Goal: Find specific page/section: Find specific page/section

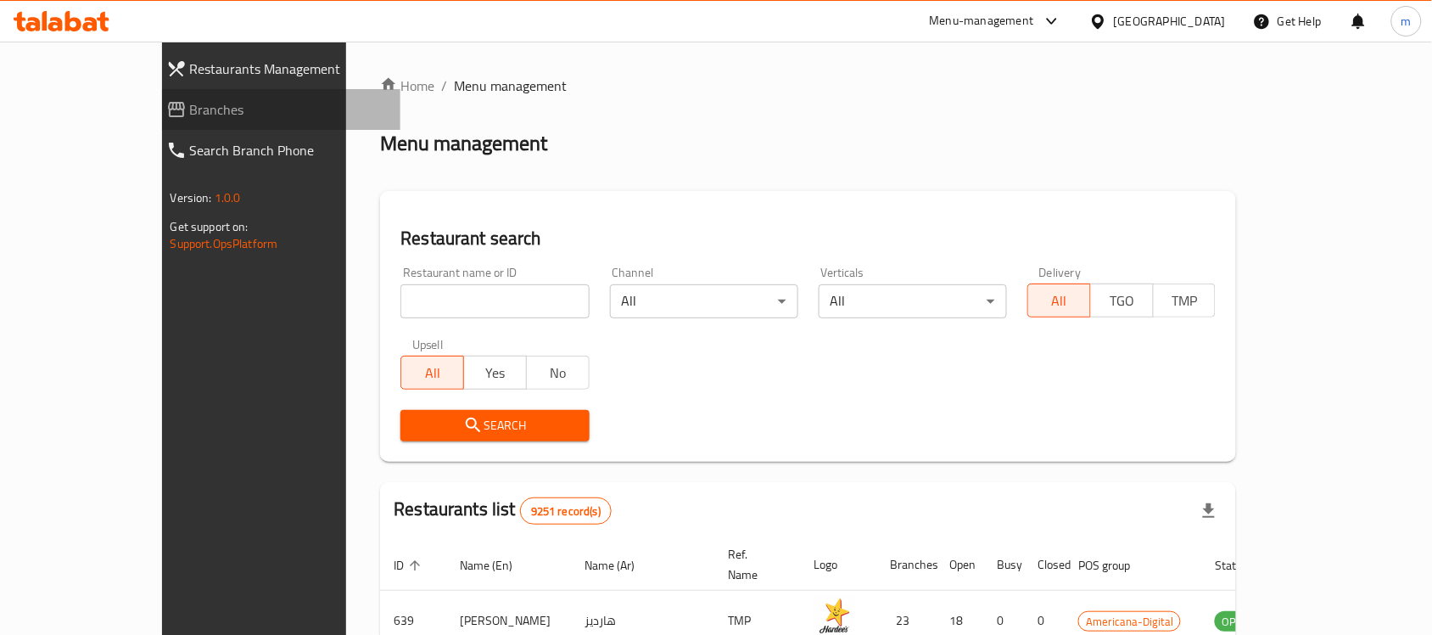
click at [153, 121] on link "Branches" at bounding box center [277, 109] width 249 height 41
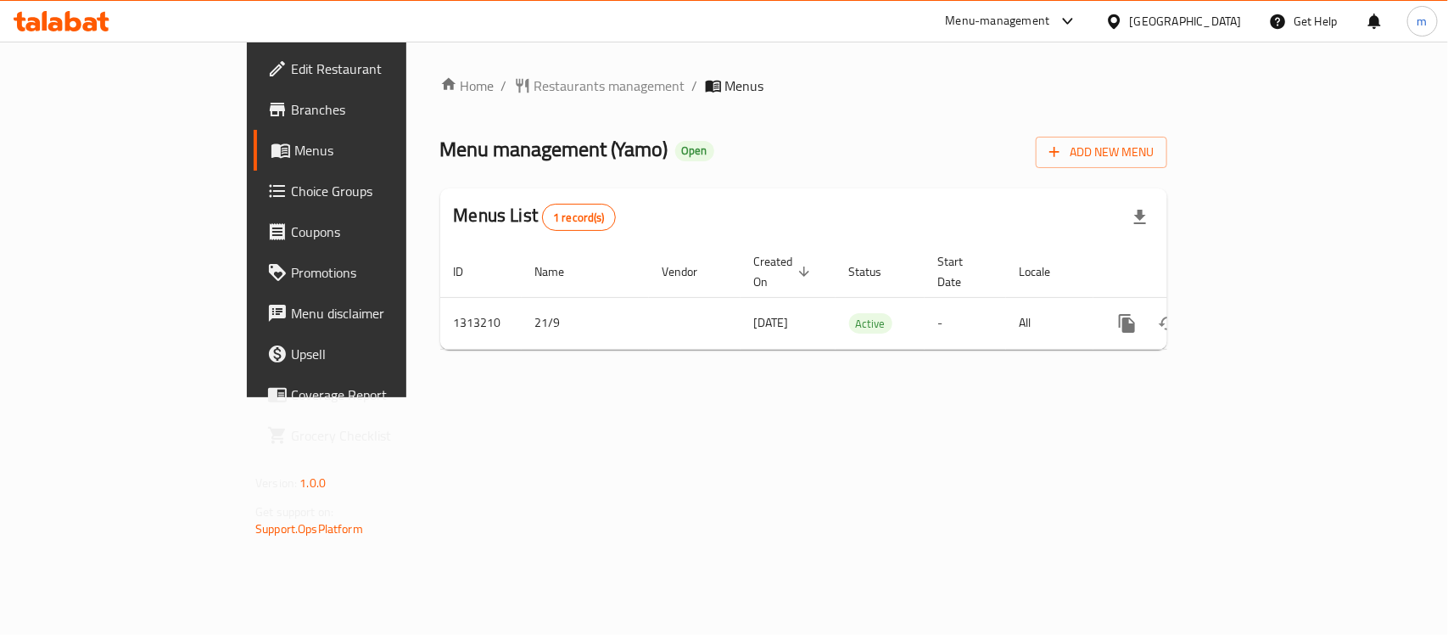
click at [115, 22] on div at bounding box center [61, 21] width 123 height 34
click at [117, 21] on div at bounding box center [61, 21] width 123 height 34
click at [104, 22] on icon at bounding box center [103, 22] width 12 height 20
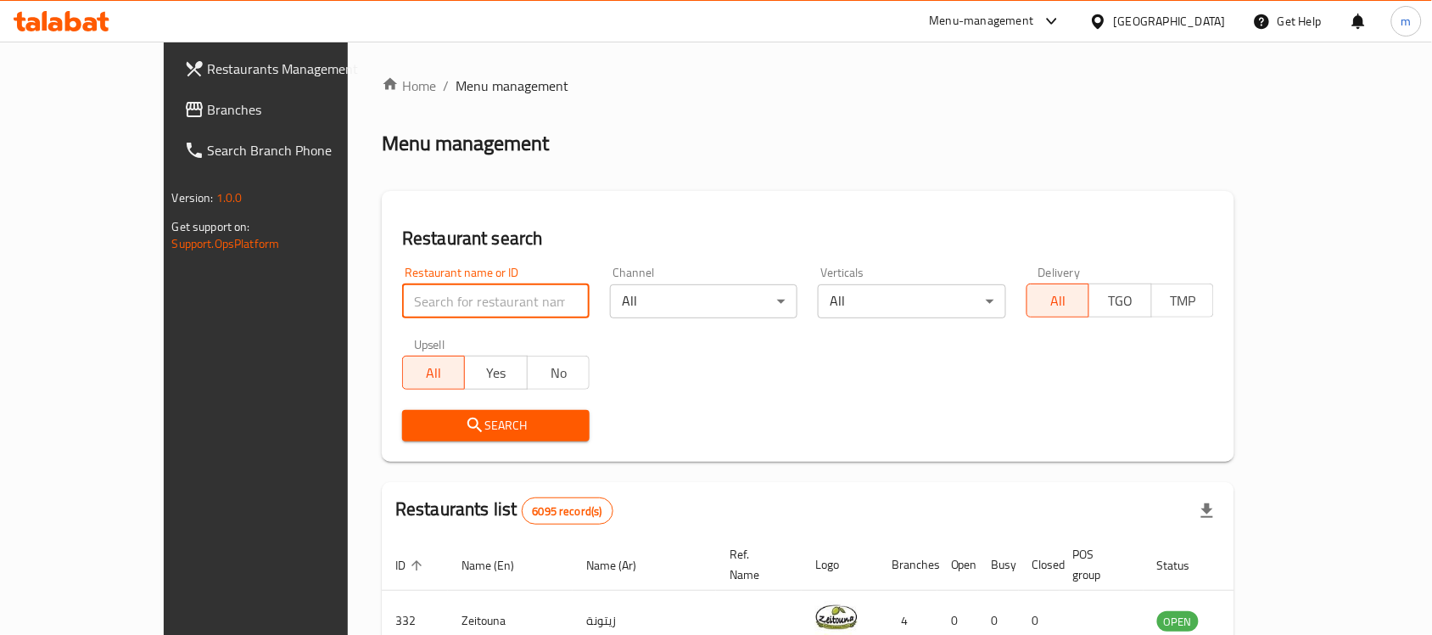
click at [402, 295] on input "search" at bounding box center [495, 301] width 187 height 34
paste input "706420"
type input "706420"
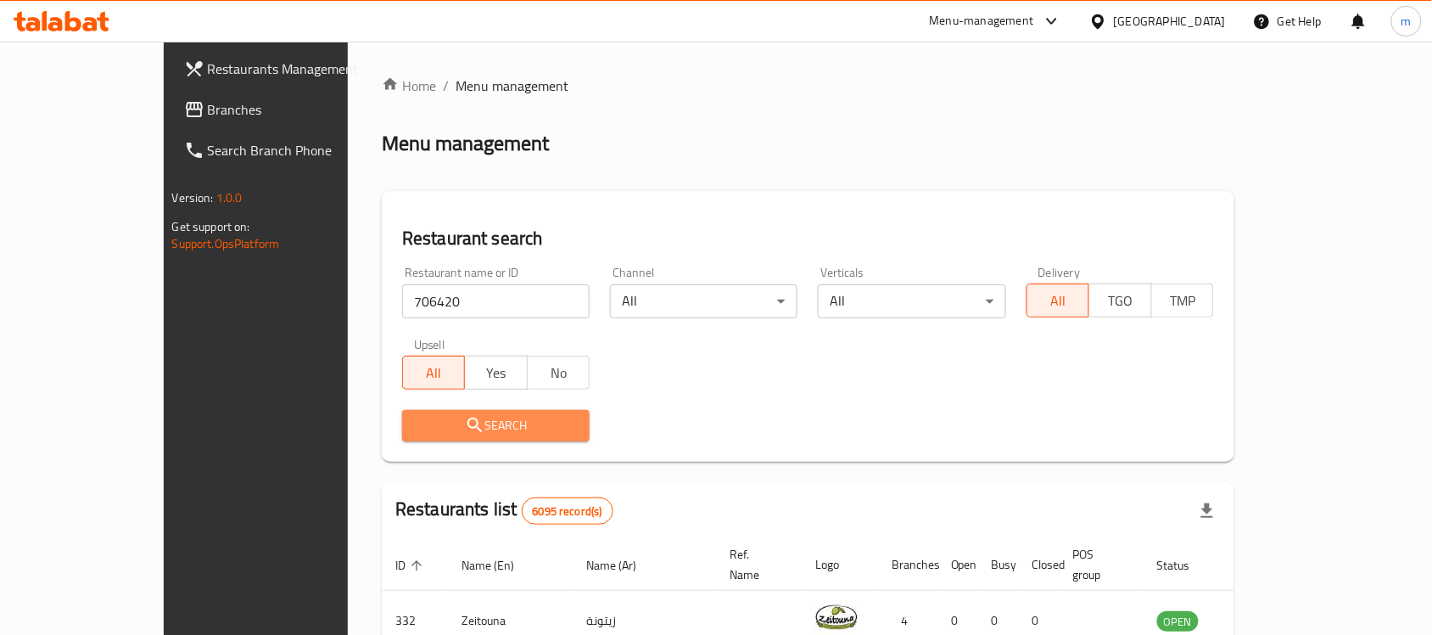
click at [421, 429] on span "Search" at bounding box center [496, 425] width 160 height 21
